Goal: Task Accomplishment & Management: Manage account settings

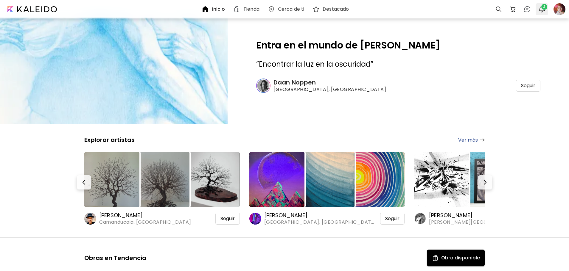
click at [543, 10] on img "button" at bounding box center [541, 9] width 7 height 7
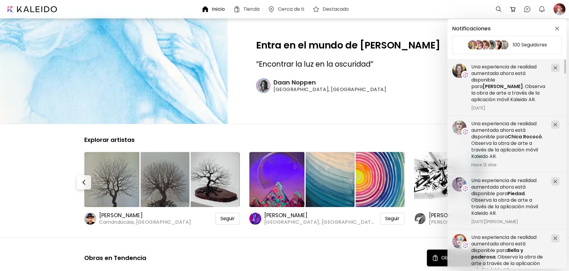
click at [555, 7] on div "Notificaciones 100 Seguidores Una experiencia de realidad aumentada ahora está …" at bounding box center [284, 135] width 569 height 271
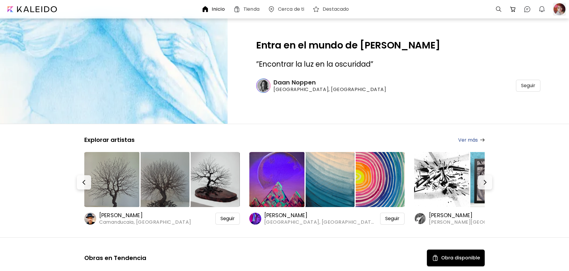
click at [559, 7] on div at bounding box center [559, 9] width 13 height 13
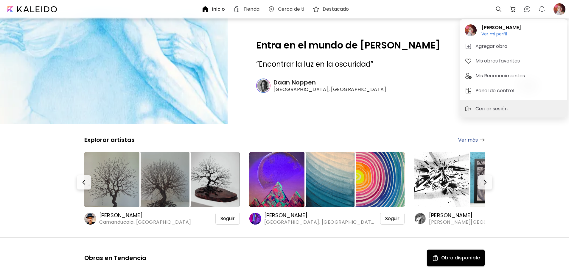
click at [485, 99] on div "[PERSON_NAME] Ver mi perfil Ver mi perfil Agregar obra Mis obras favoritas Mis …" at bounding box center [513, 59] width 107 height 81
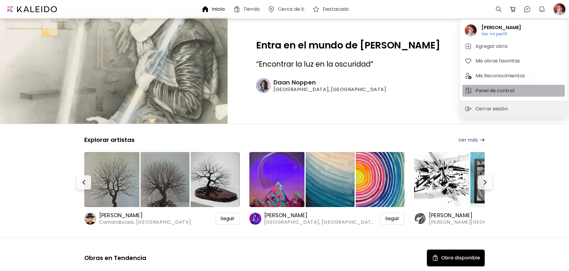
click at [485, 93] on h5 "Panel de control" at bounding box center [495, 90] width 40 height 7
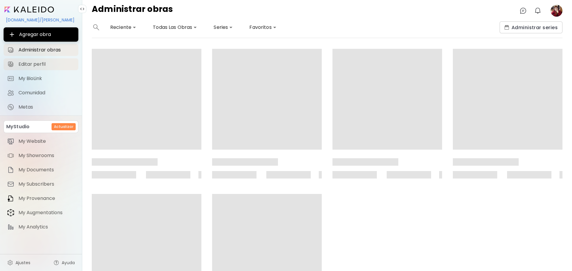
click at [42, 66] on span "Editar perfil" at bounding box center [46, 64] width 56 height 6
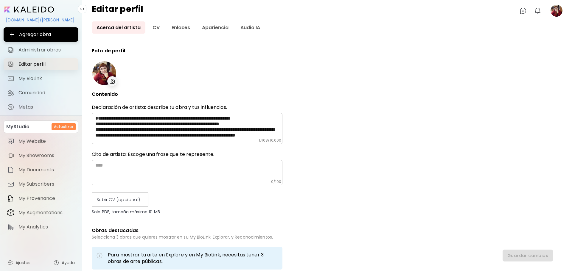
type input "*********"
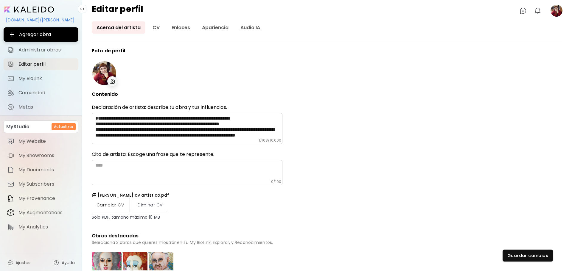
click at [115, 202] on span "Cambiar CV" at bounding box center [110, 205] width 29 height 6
click at [0, 0] on input "Cambiar CV" at bounding box center [0, 0] width 0 height 0
click at [521, 261] on button "Guardar cambios" at bounding box center [527, 256] width 50 height 12
